Goal: Transaction & Acquisition: Subscribe to service/newsletter

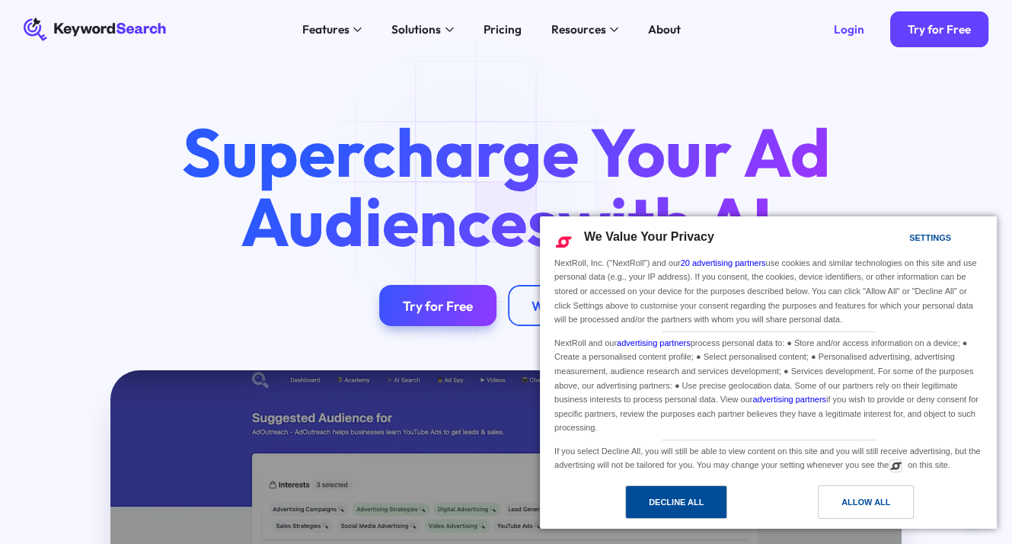
click at [682, 496] on div "Decline All" at bounding box center [676, 501] width 55 height 17
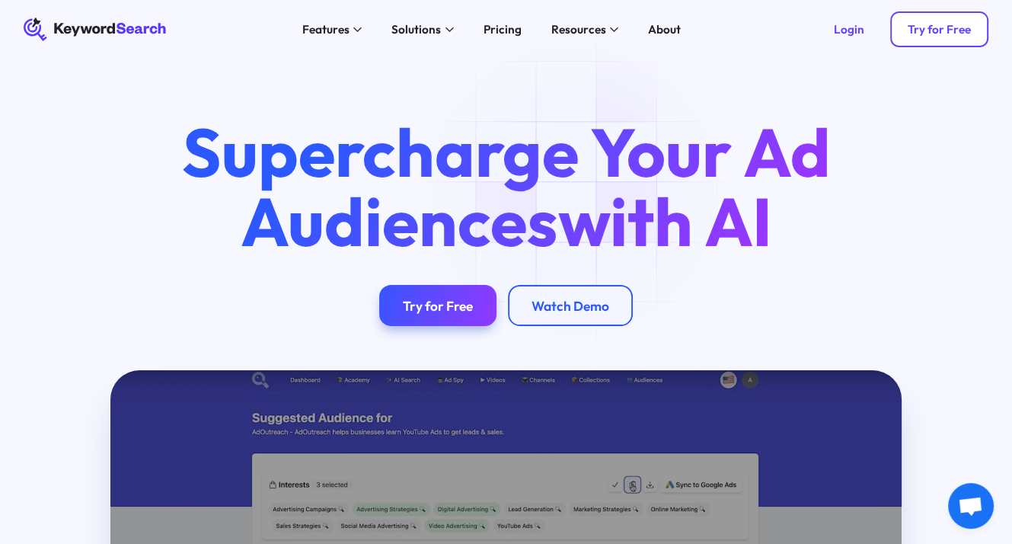
click at [925, 37] on link "Try for Free" at bounding box center [939, 28] width 98 height 35
